Goal: Information Seeking & Learning: Learn about a topic

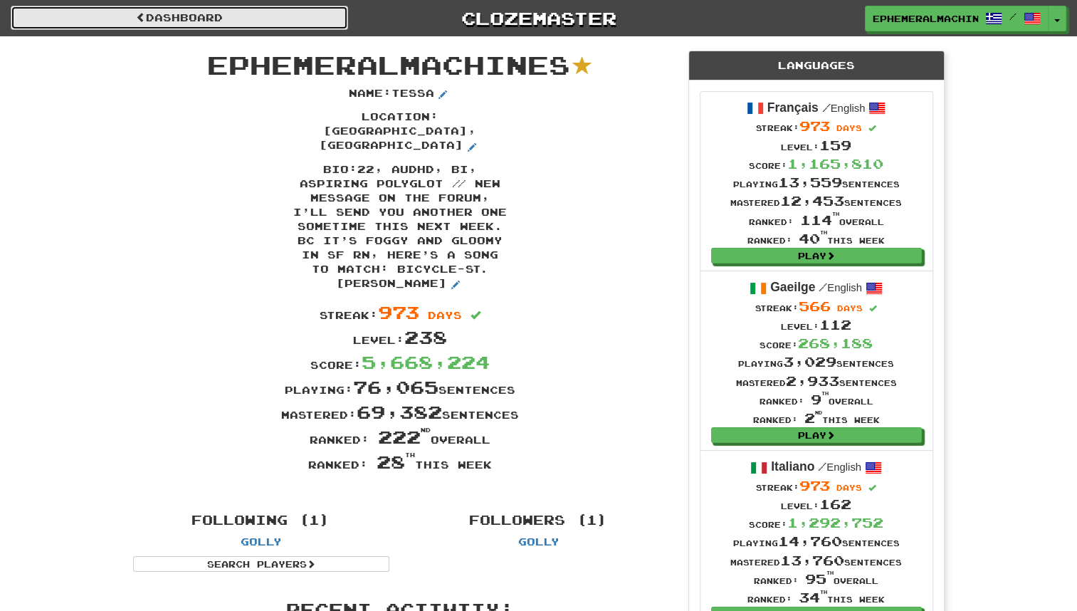
click at [189, 21] on link "Dashboard" at bounding box center [180, 18] width 338 height 24
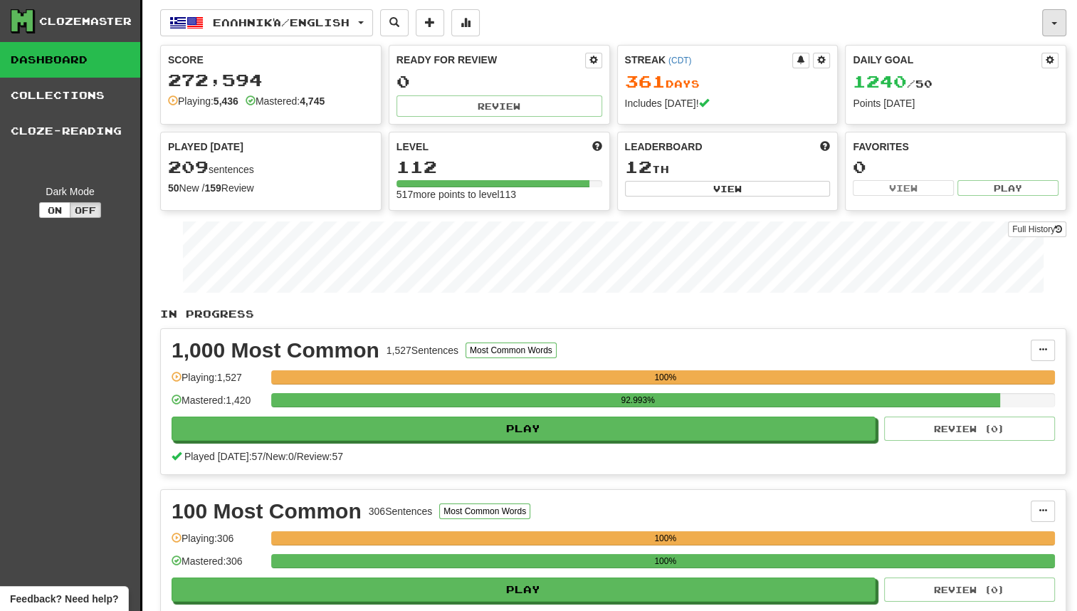
click at [1055, 34] on button "button" at bounding box center [1055, 22] width 24 height 27
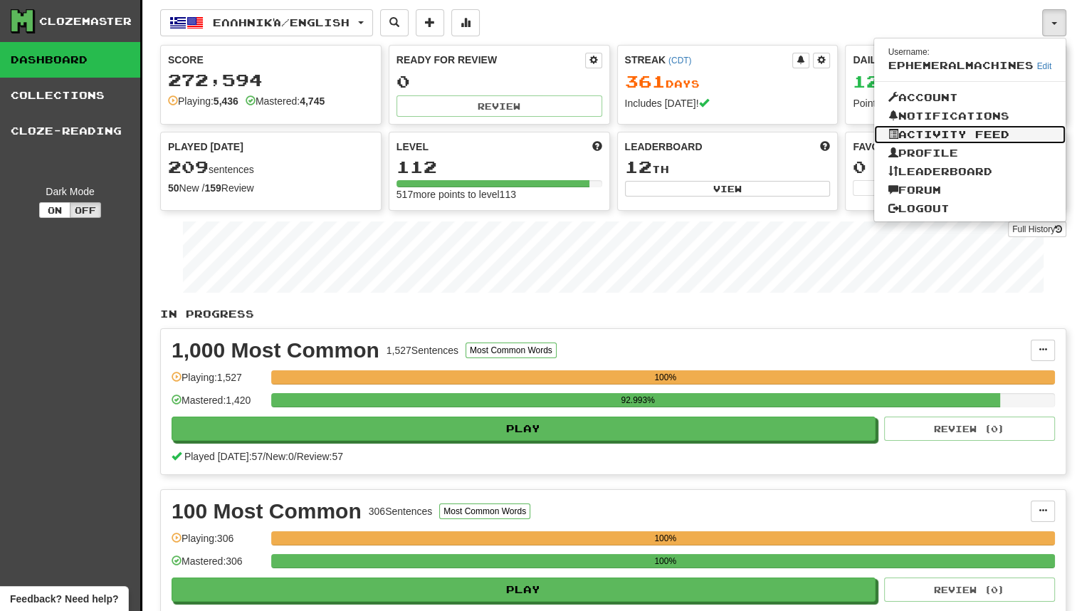
click at [998, 129] on link "Activity Feed" at bounding box center [970, 134] width 192 height 19
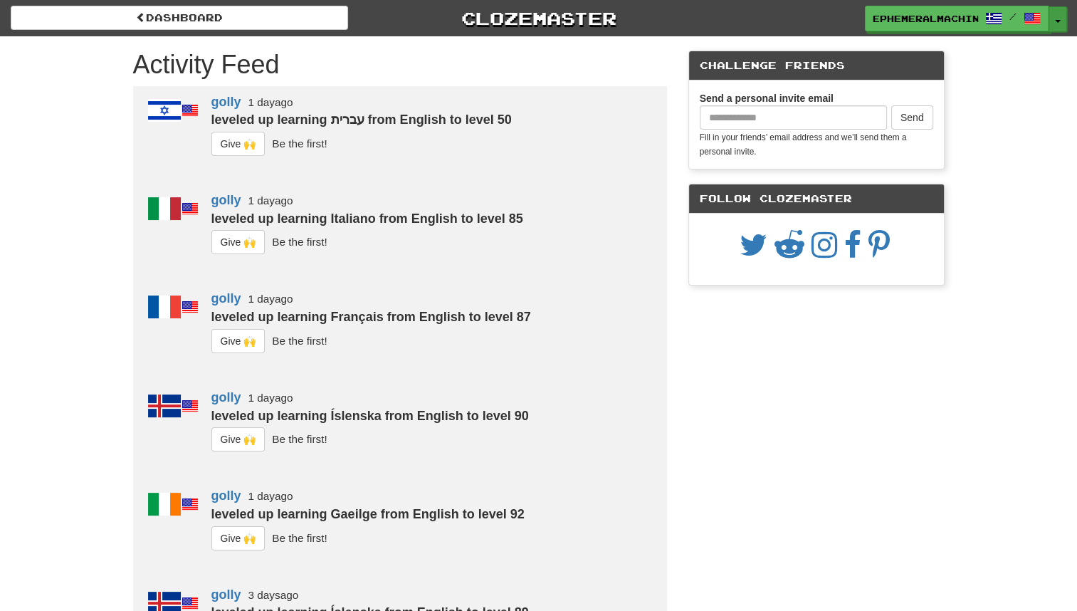
click at [1062, 24] on button "Toggle Dropdown" at bounding box center [1058, 19] width 19 height 26
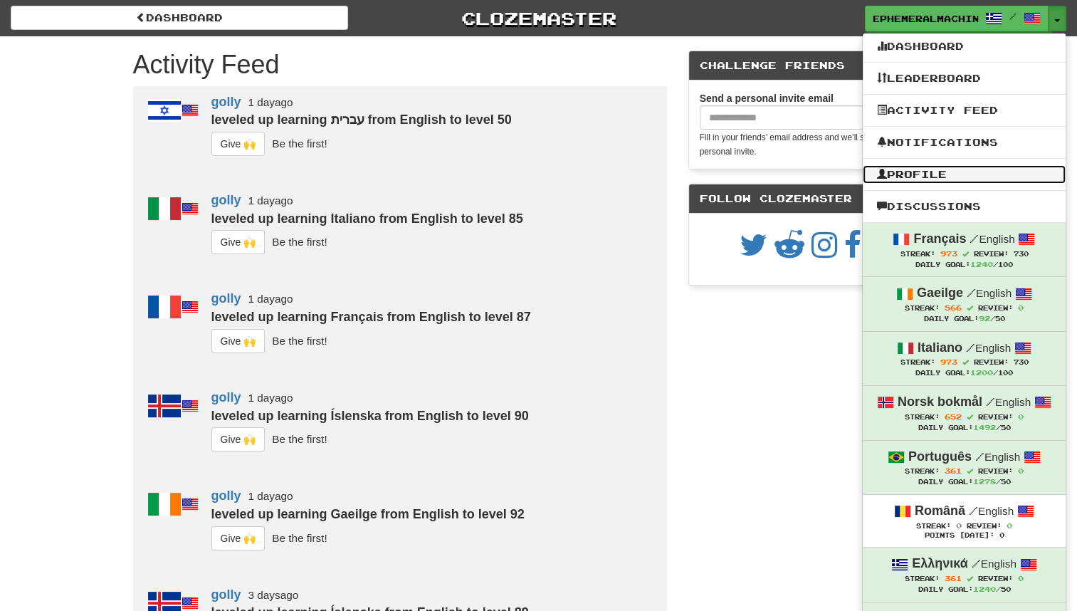
click at [963, 170] on link "Profile" at bounding box center [964, 174] width 203 height 19
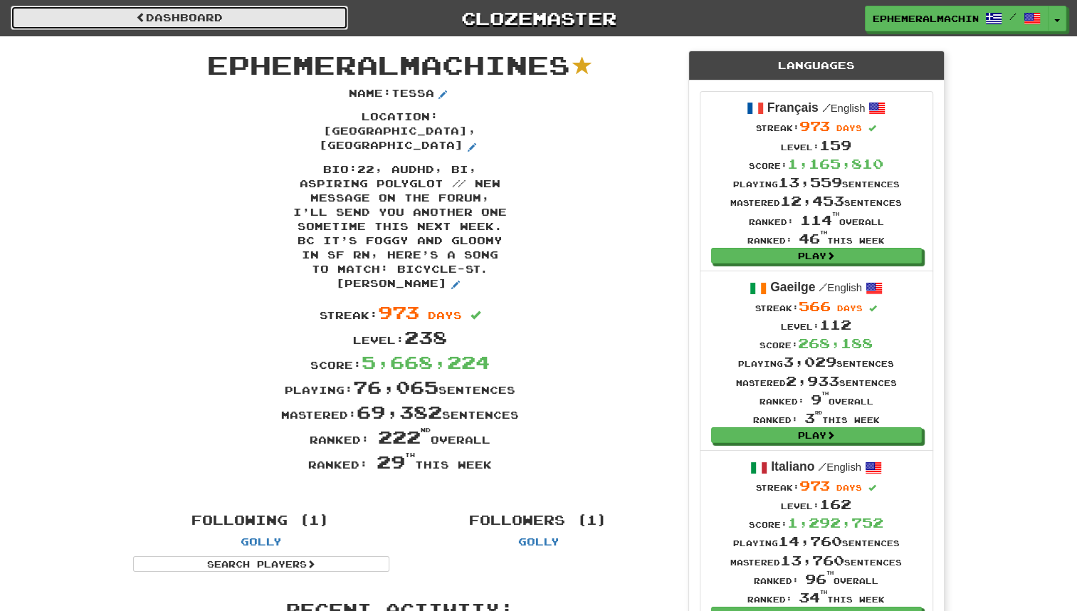
click at [262, 14] on link "Dashboard" at bounding box center [180, 18] width 338 height 24
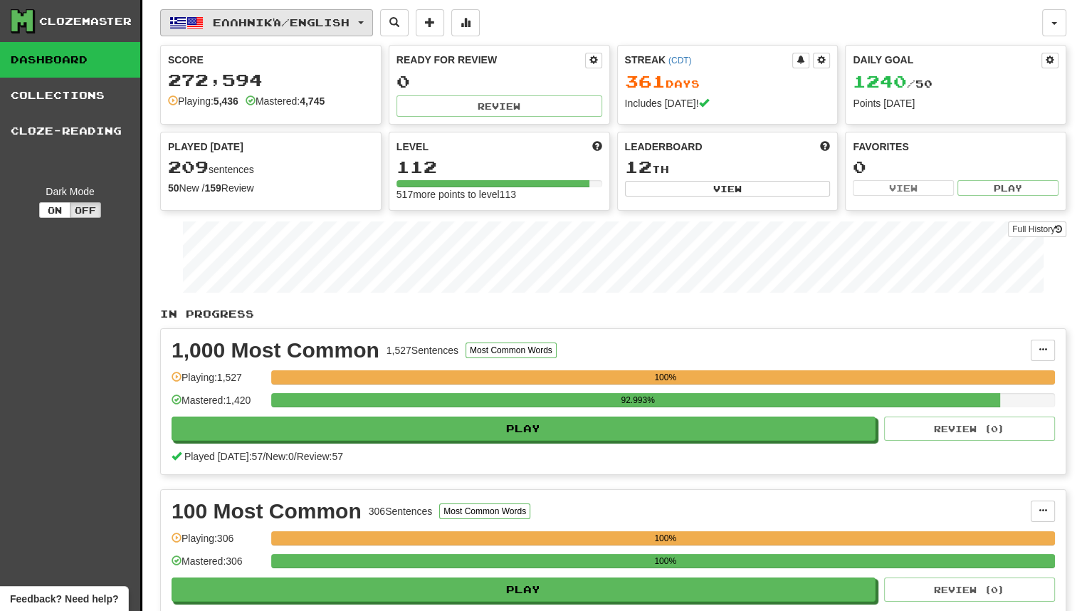
click at [285, 10] on button "Ελληνικά / English" at bounding box center [266, 22] width 213 height 27
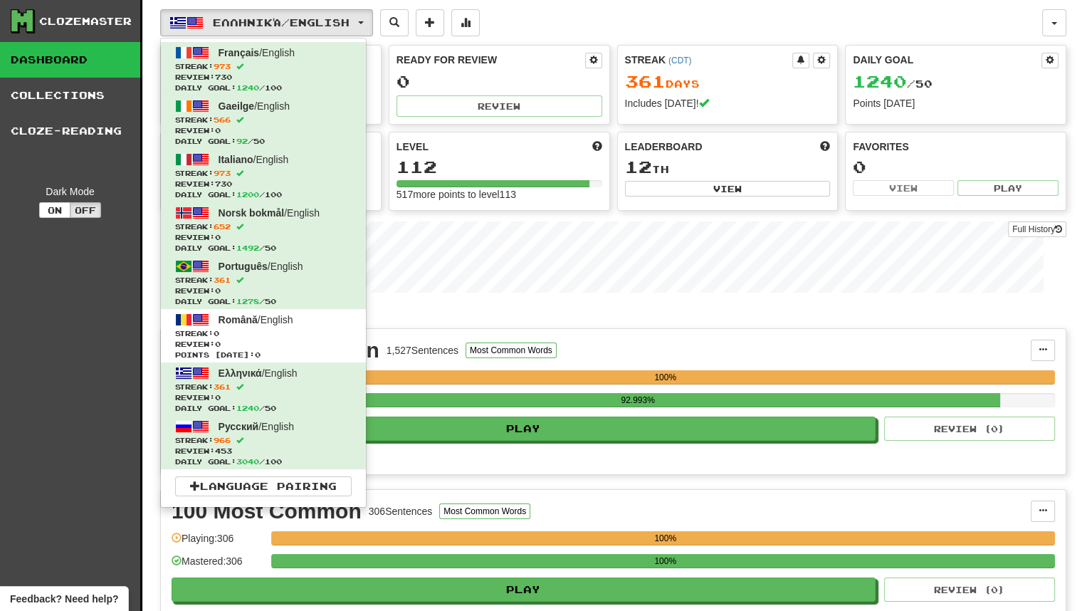
click at [652, 345] on div "1,000 Most Common 1,527 Sentences Most Common Words" at bounding box center [602, 350] width 860 height 21
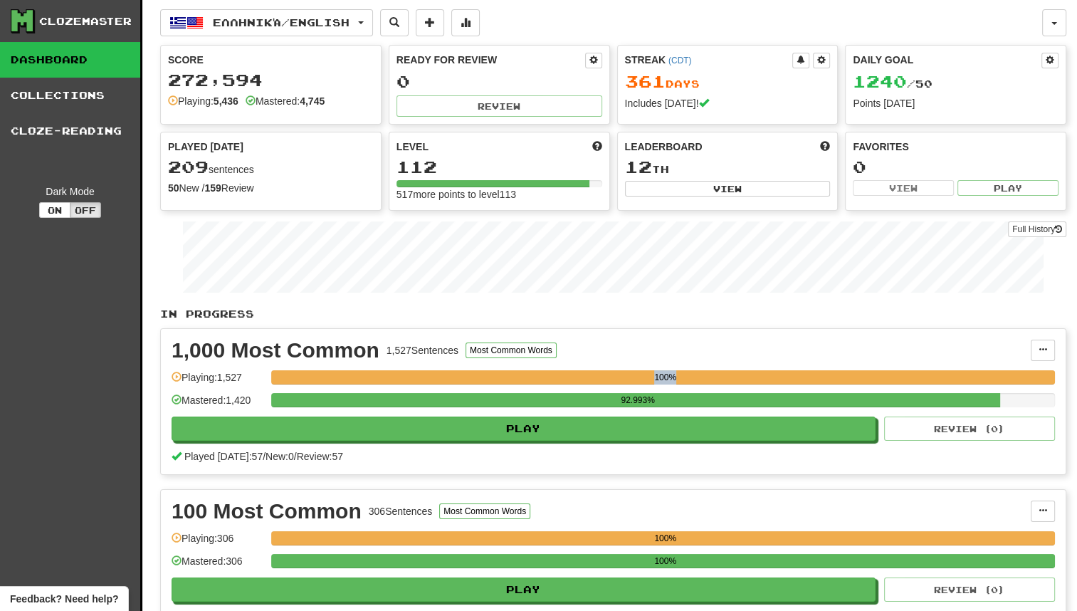
drag, startPoint x: 655, startPoint y: 378, endPoint x: 694, endPoint y: 375, distance: 39.3
click at [694, 375] on div "100%" at bounding box center [666, 377] width 780 height 14
drag, startPoint x: 694, startPoint y: 375, endPoint x: 662, endPoint y: 378, distance: 32.9
click at [662, 378] on div "100%" at bounding box center [666, 377] width 780 height 14
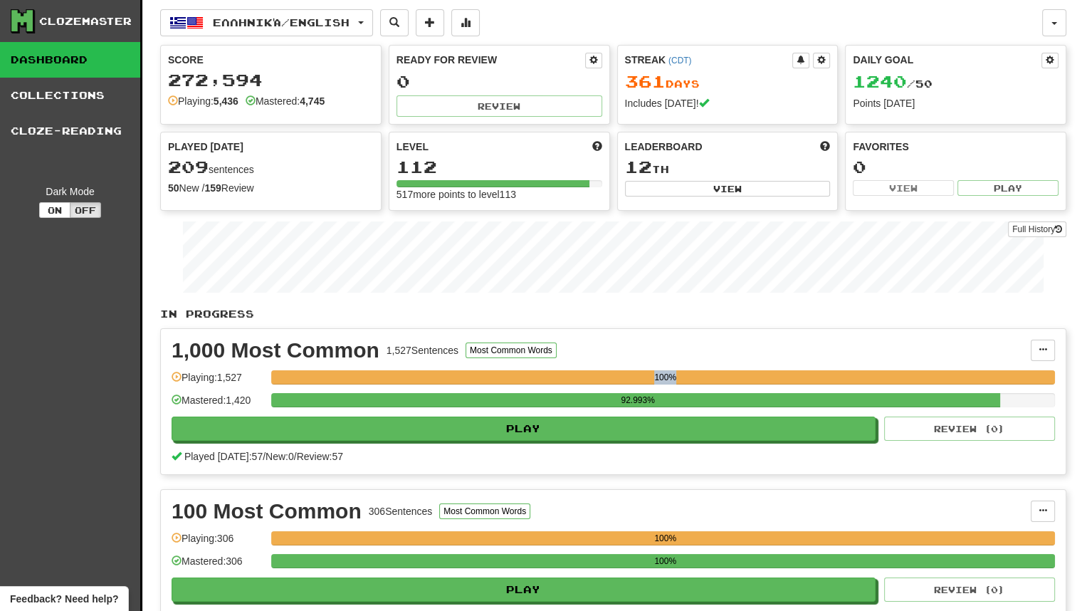
click at [662, 378] on div "100%" at bounding box center [666, 377] width 780 height 14
click at [646, 393] on div "92.993%" at bounding box center [638, 400] width 725 height 14
